Goal: Navigation & Orientation: Find specific page/section

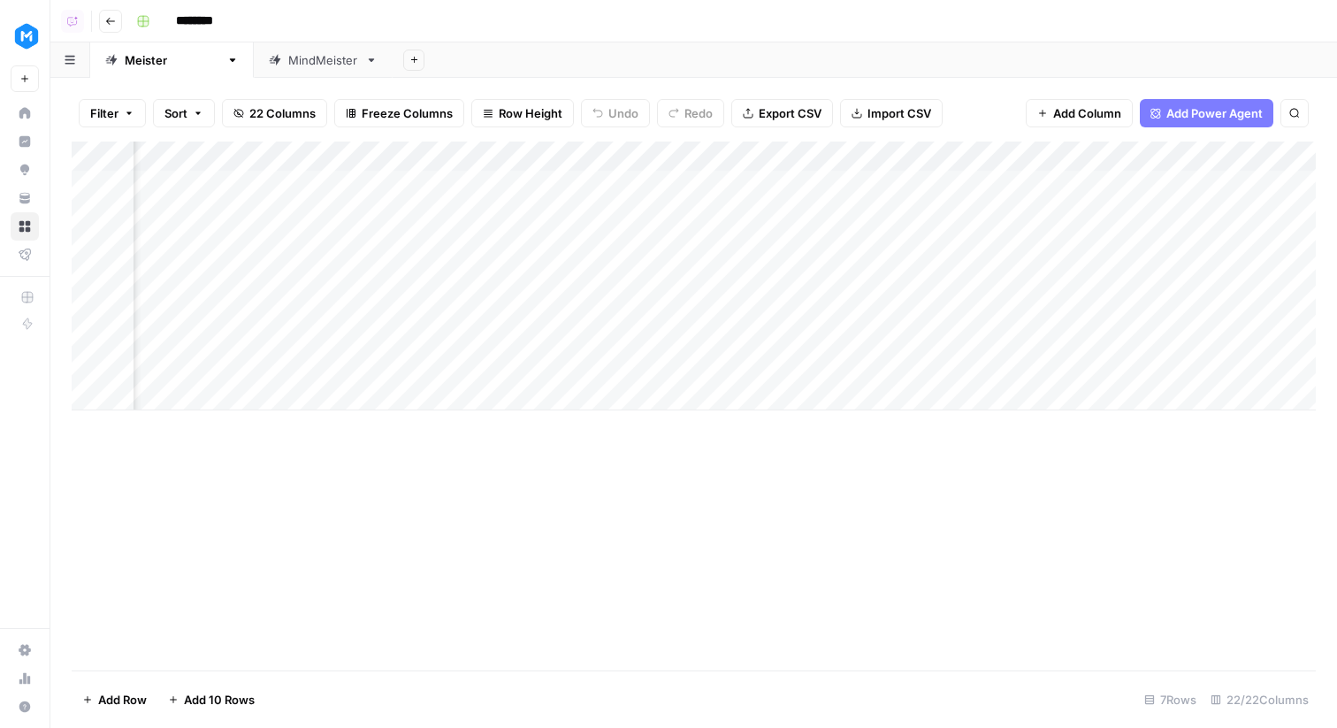
scroll to position [0, 2572]
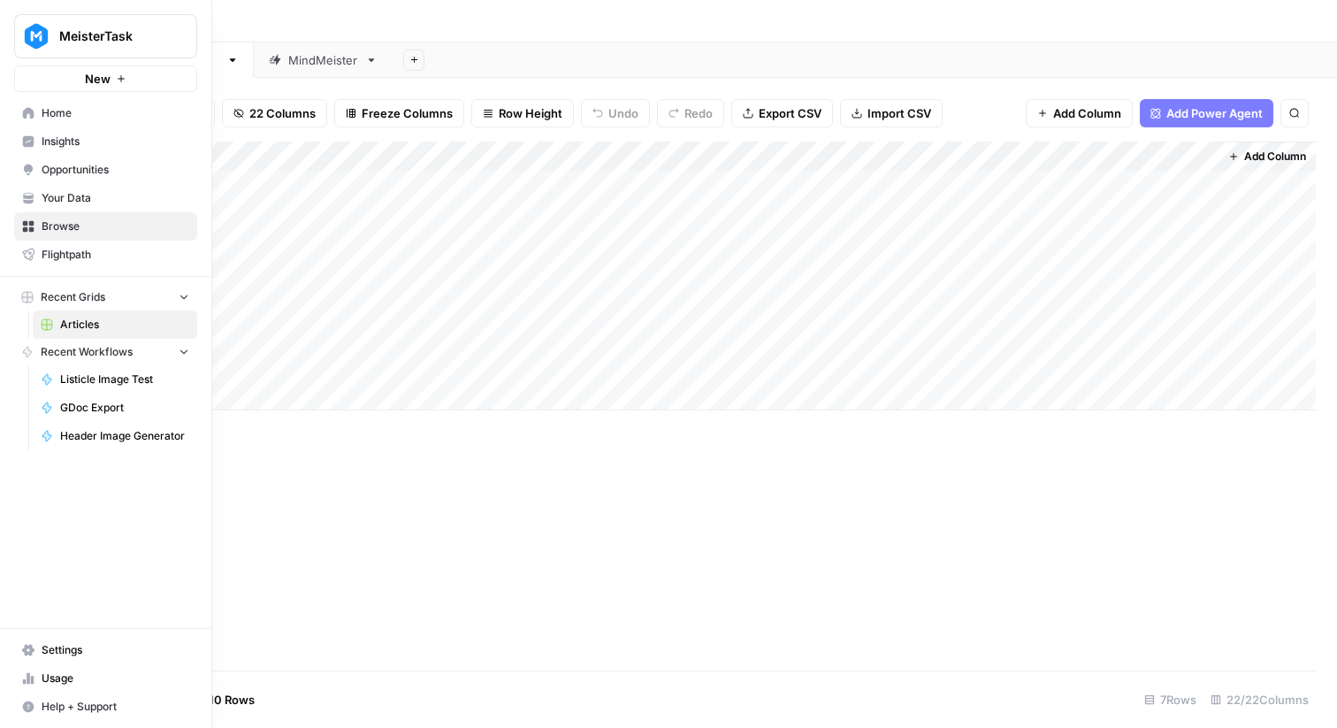
click at [36, 31] on img "Workspace: MeisterTask" at bounding box center [36, 36] width 32 height 32
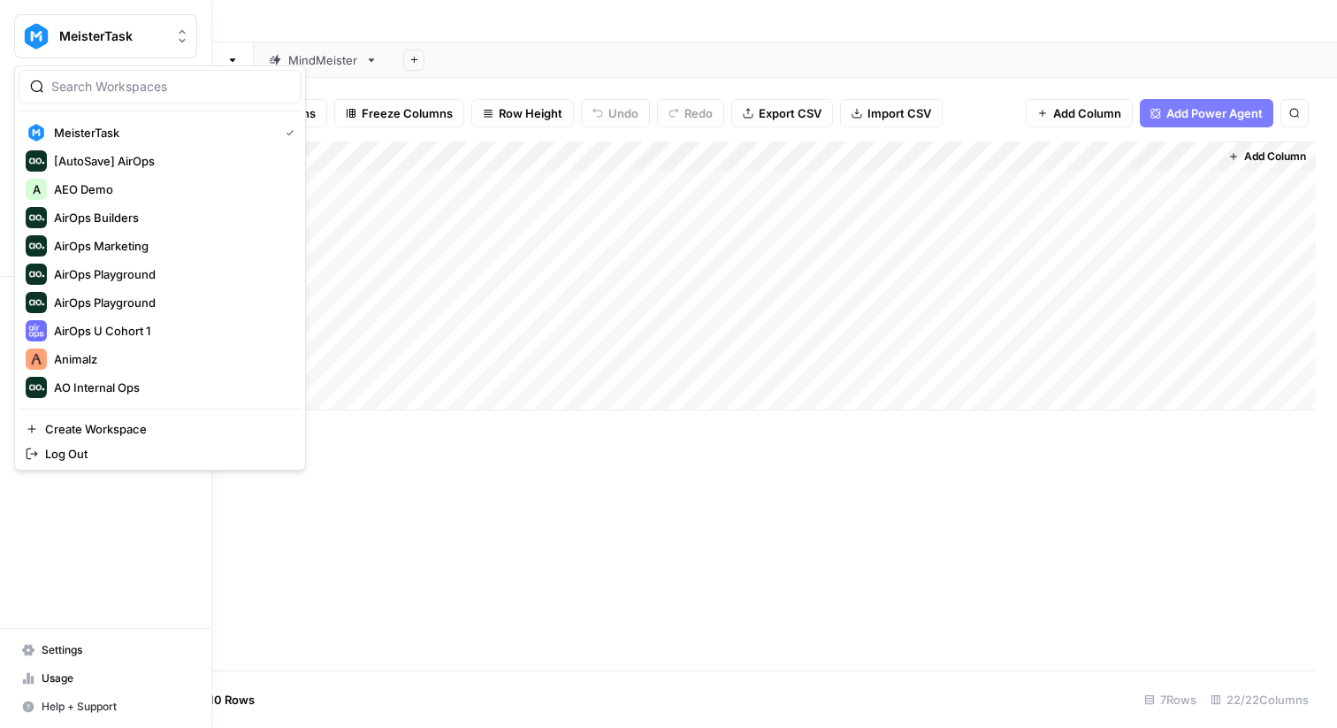
type input "m"
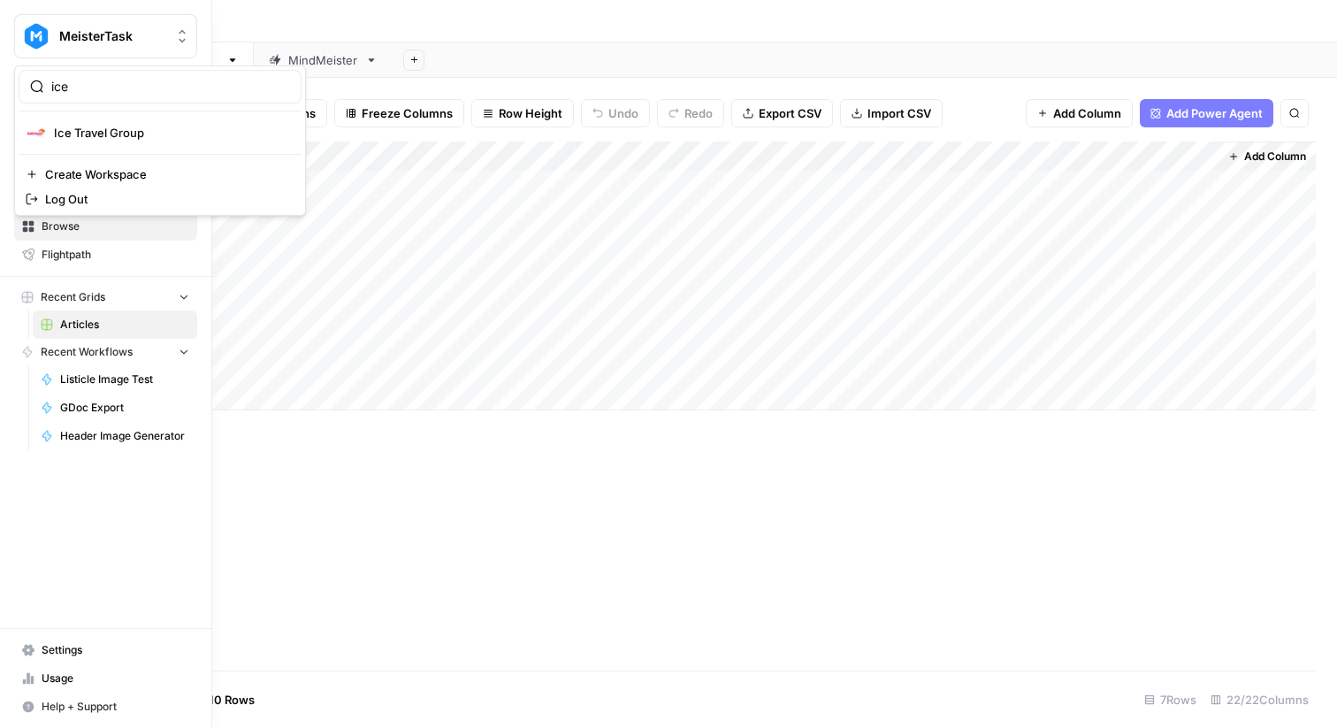
type input "ice"
click at [107, 131] on span "Ice Travel Group" at bounding box center [170, 133] width 233 height 18
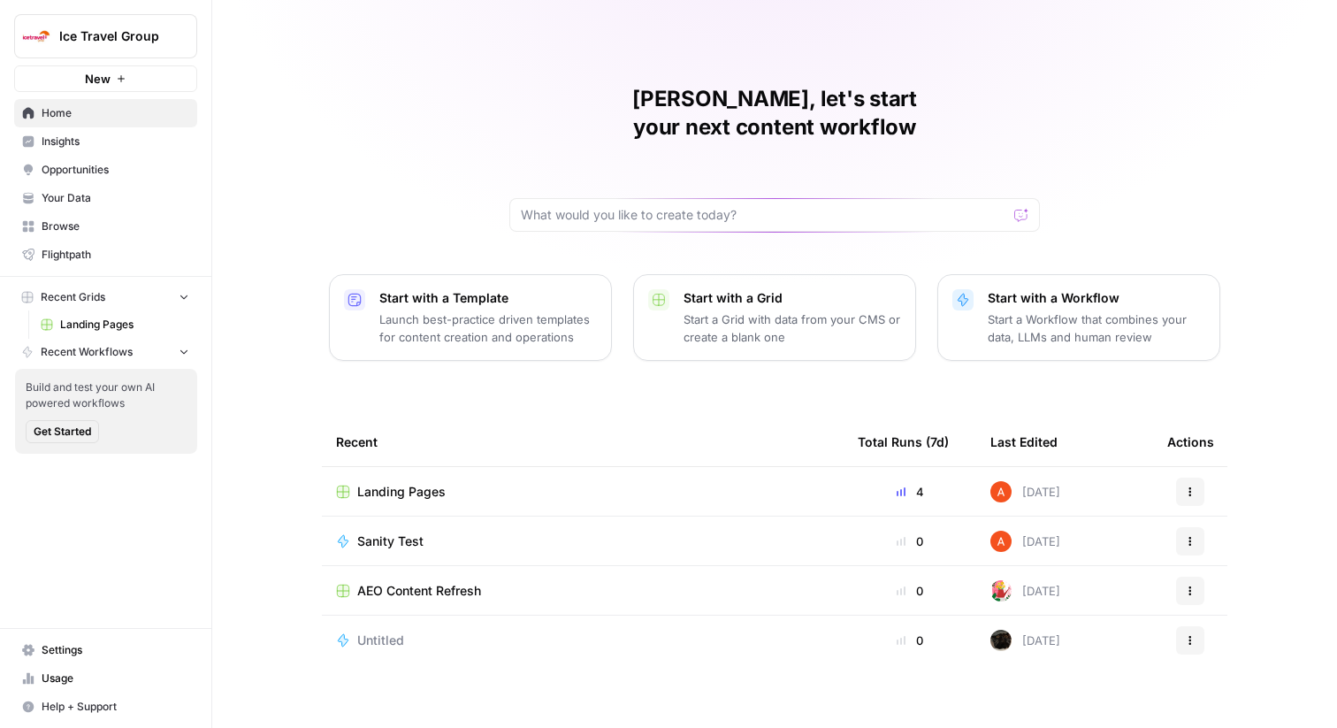
click at [132, 135] on span "Insights" at bounding box center [116, 142] width 148 height 16
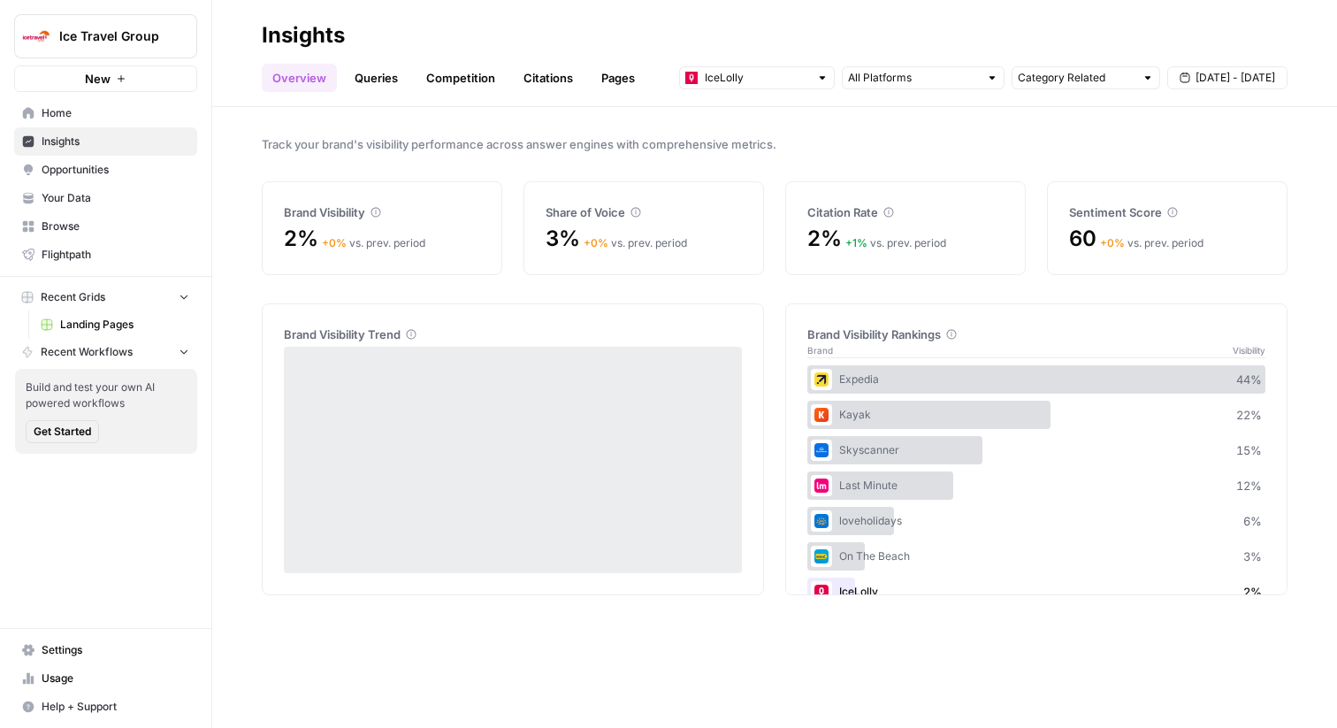
click at [119, 197] on span "Your Data" at bounding box center [116, 198] width 148 height 16
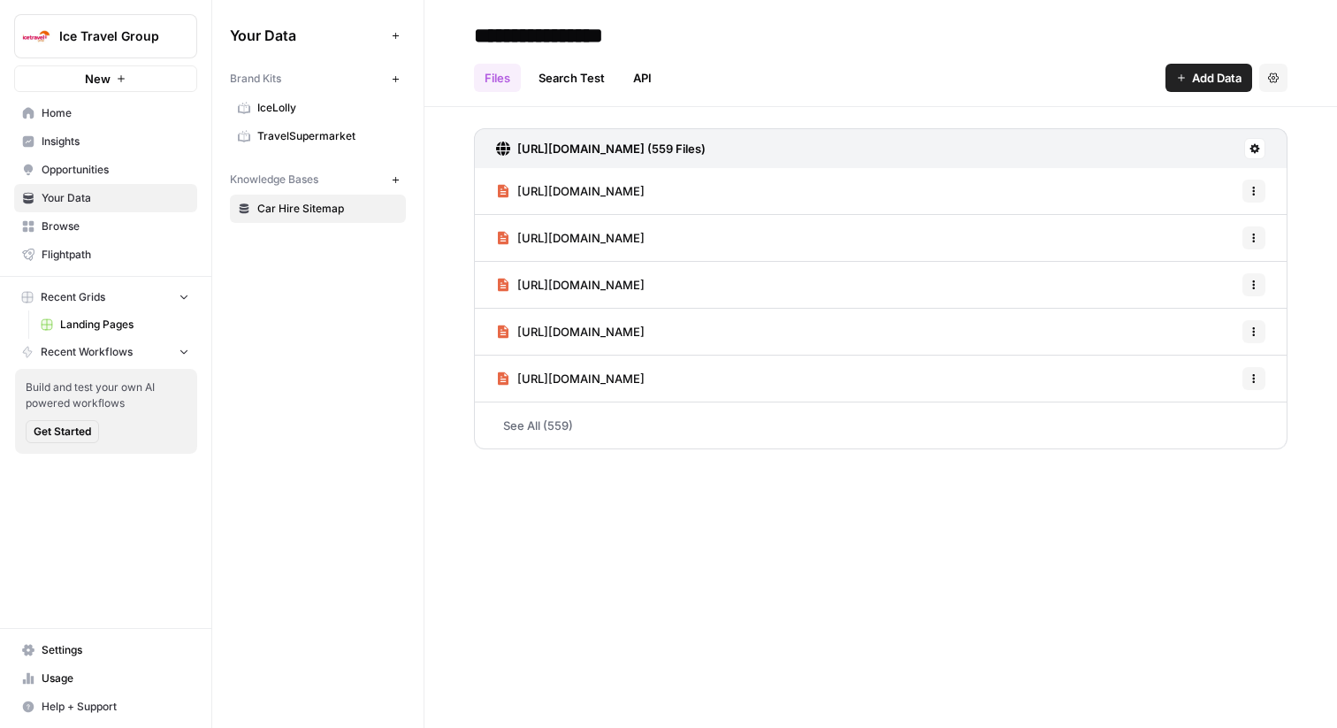
click at [119, 224] on span "Browse" at bounding box center [116, 226] width 148 height 16
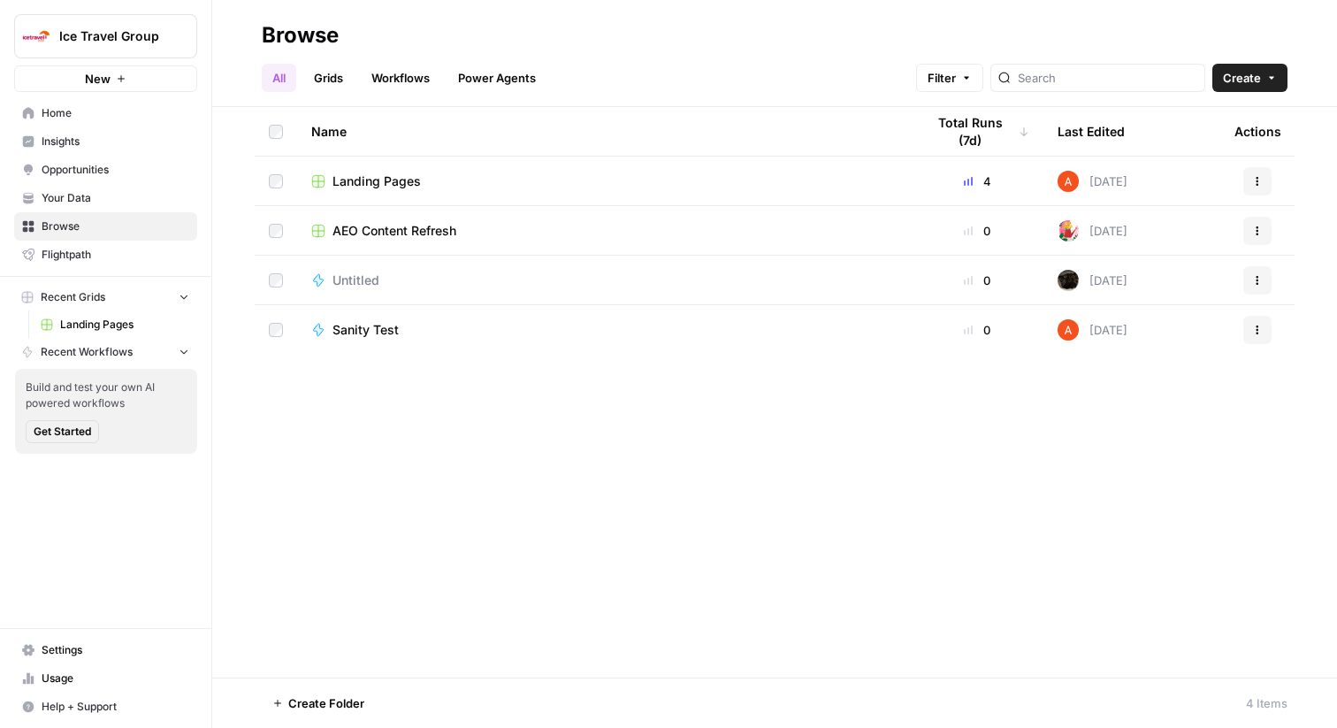
click at [412, 71] on link "Workflows" at bounding box center [401, 78] width 80 height 28
